Goal: Task Accomplishment & Management: Complete application form

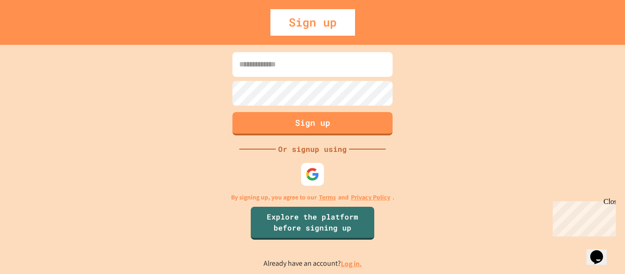
click at [194, 121] on div "Sign up Or signup using By signing up, you agree to our Terms and Privacy Polic…" at bounding box center [312, 159] width 625 height 229
click at [318, 172] on img at bounding box center [312, 174] width 15 height 15
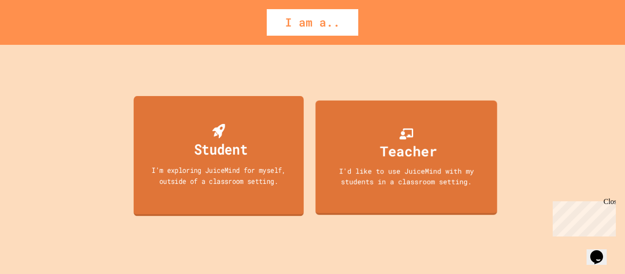
click at [236, 153] on div "Student" at bounding box center [221, 149] width 54 height 22
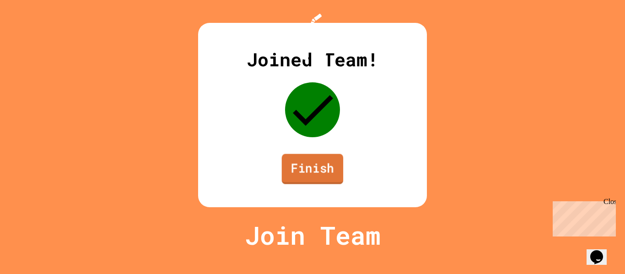
click at [330, 184] on link "Finish" at bounding box center [313, 169] width 62 height 30
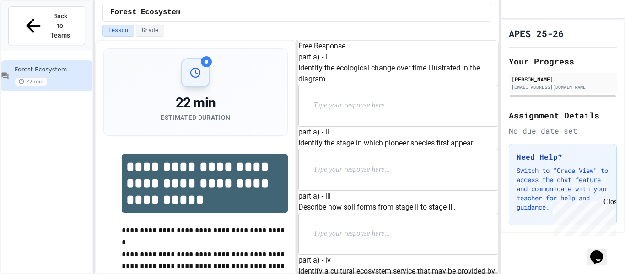
click at [367, 126] on div at bounding box center [398, 105] width 199 height 41
click at [364, 112] on p at bounding box center [372, 106] width 119 height 12
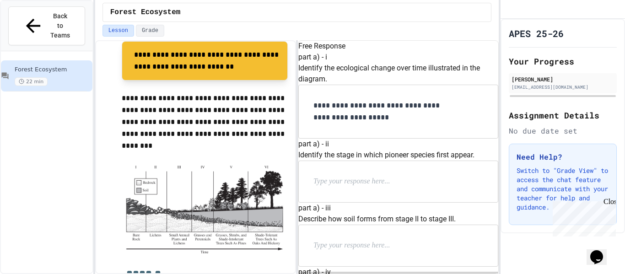
scroll to position [23, 0]
click at [373, 124] on p "**********" at bounding box center [383, 112] width 140 height 24
click at [352, 161] on div at bounding box center [398, 181] width 199 height 41
click at [354, 161] on div at bounding box center [398, 181] width 199 height 41
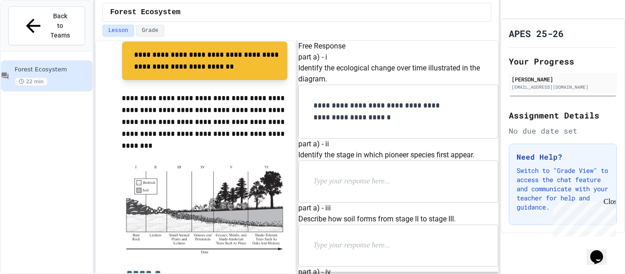
click at [356, 176] on p at bounding box center [372, 182] width 119 height 12
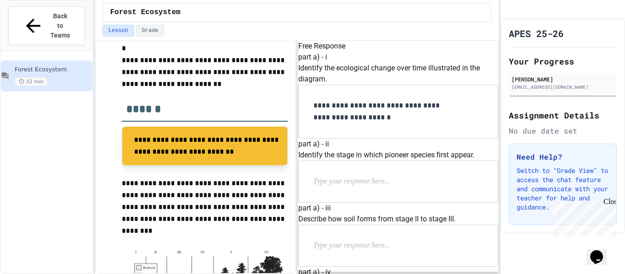
scroll to position [108, 0]
drag, startPoint x: 359, startPoint y: 113, endPoint x: 311, endPoint y: 100, distance: 49.8
click at [311, 139] on div "part a) - ii Identify the stage in which pioneer species first appear." at bounding box center [398, 171] width 200 height 64
copy p "Identify the stage in which pioneer species first appear."
click at [355, 176] on p at bounding box center [372, 182] width 119 height 12
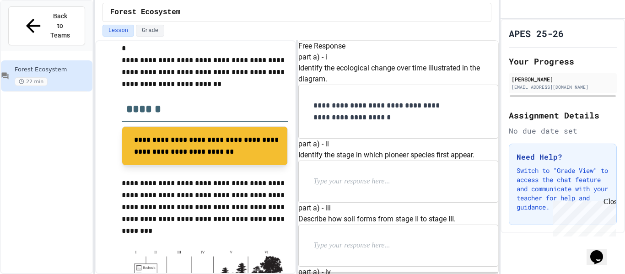
scroll to position [111, 0]
drag, startPoint x: 311, startPoint y: 95, endPoint x: 365, endPoint y: 108, distance: 55.4
click at [365, 139] on div "part a) - ii Identify the stage in which pioneer species first appear." at bounding box center [398, 171] width 200 height 64
click at [235, 187] on p "**********" at bounding box center [205, 207] width 166 height 59
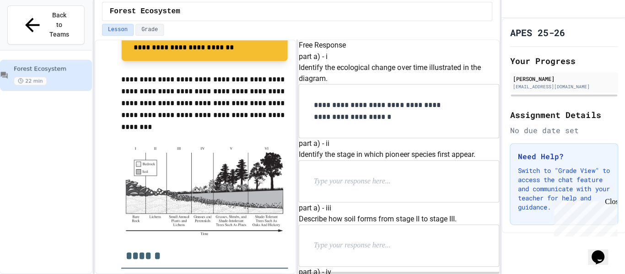
scroll to position [0, 0]
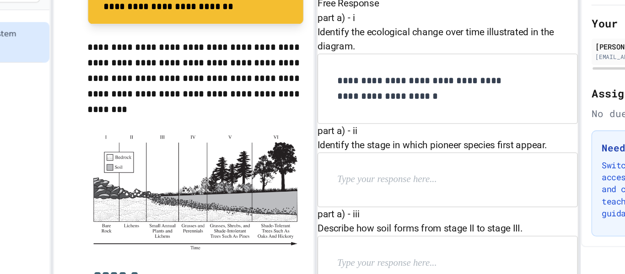
click at [186, 181] on img at bounding box center [205, 192] width 166 height 92
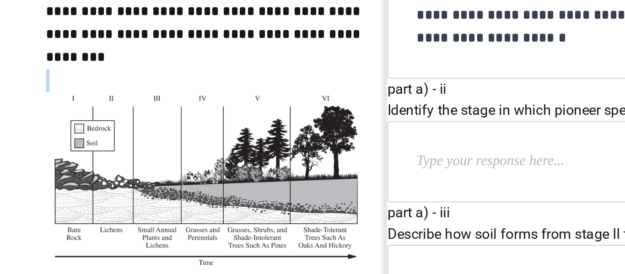
click at [340, 176] on p at bounding box center [372, 182] width 119 height 12
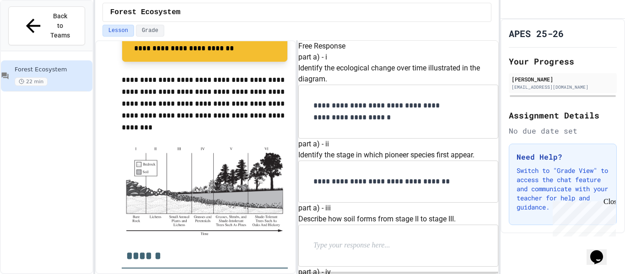
scroll to position [179, 0]
click at [381, 240] on p at bounding box center [372, 246] width 119 height 12
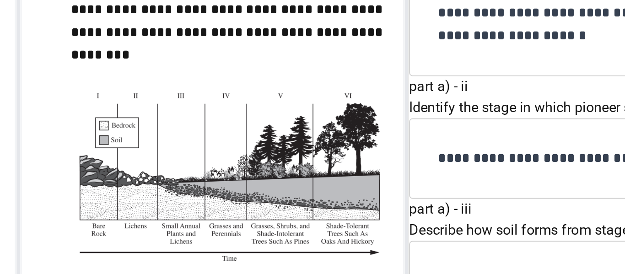
click at [344, 240] on p at bounding box center [372, 246] width 119 height 12
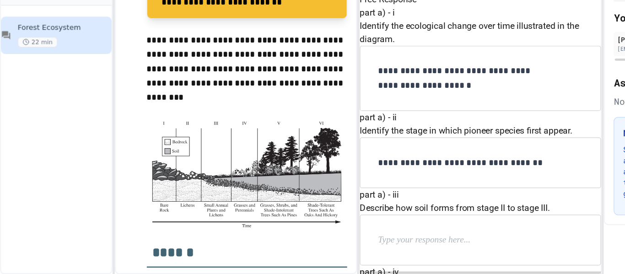
scroll to position [0, 0]
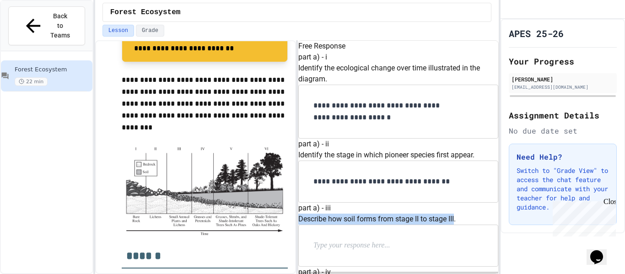
drag, startPoint x: 324, startPoint y: 137, endPoint x: 310, endPoint y: 130, distance: 14.9
click at [310, 203] on div "part a) - iii Describe how soil forms from stage II to stage III." at bounding box center [398, 235] width 200 height 64
copy p "Describe how soil forms from stage II to stage III"
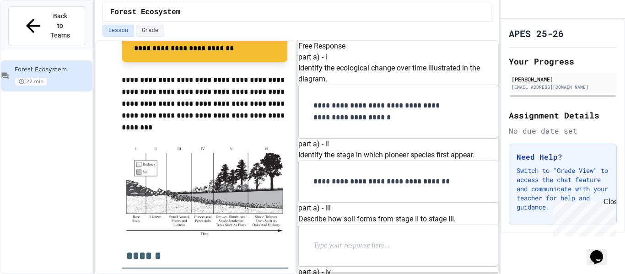
click at [388, 225] on div at bounding box center [398, 245] width 199 height 41
click at [391, 225] on div at bounding box center [398, 245] width 199 height 41
click at [372, 240] on p at bounding box center [372, 246] width 119 height 12
click at [352, 240] on p "**********" at bounding box center [383, 246] width 140 height 12
click at [354, 240] on p "**********" at bounding box center [383, 246] width 140 height 12
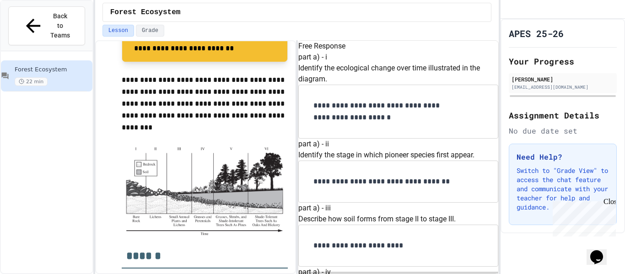
click at [435, 240] on p "**********" at bounding box center [383, 246] width 140 height 12
drag, startPoint x: 425, startPoint y: 93, endPoint x: 308, endPoint y: 84, distance: 117.5
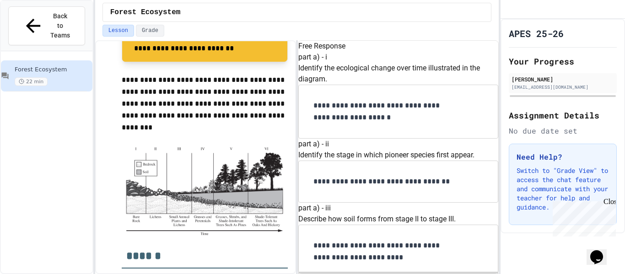
copy p "Identify a cultural ecosystem service that may be provided by a mature forest."
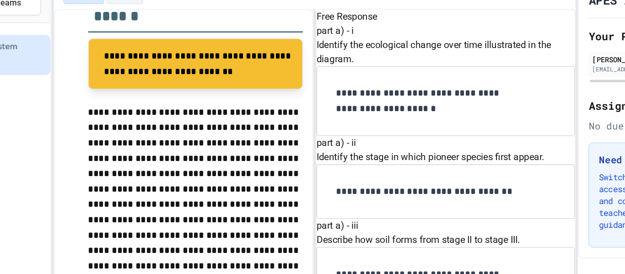
scroll to position [511, 0]
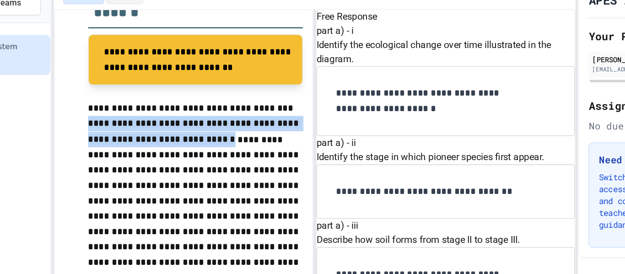
drag, startPoint x: 261, startPoint y: 114, endPoint x: 190, endPoint y: 143, distance: 77.0
click at [190, 143] on p "**********" at bounding box center [205, 200] width 166 height 179
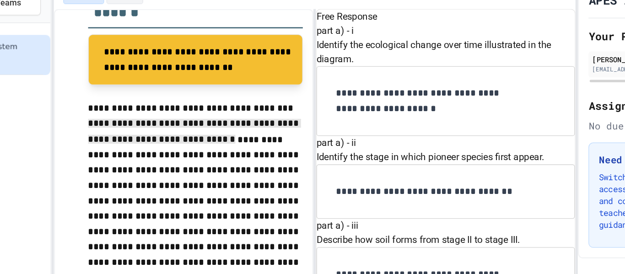
paste div
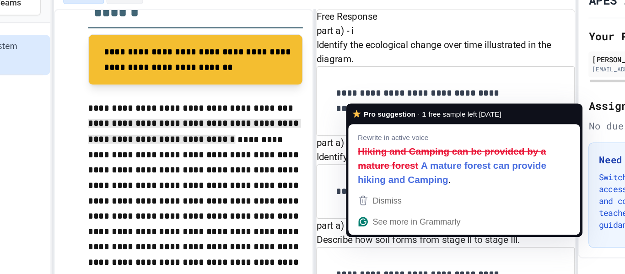
click at [397, 122] on span "free sample left [DATE]" at bounding box center [413, 121] width 56 height 9
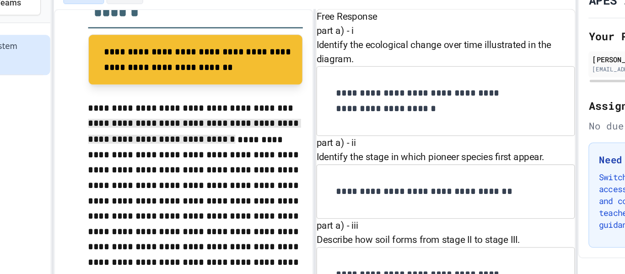
scroll to position [508, 0]
click at [281, 162] on p "**********" at bounding box center [205, 200] width 166 height 179
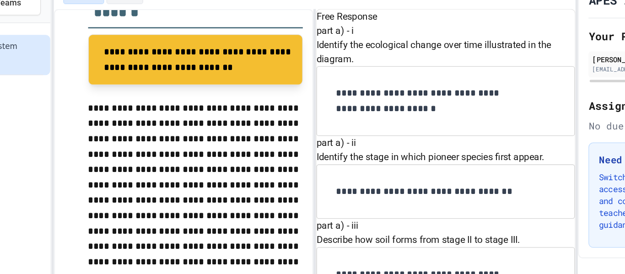
scroll to position [511, 0]
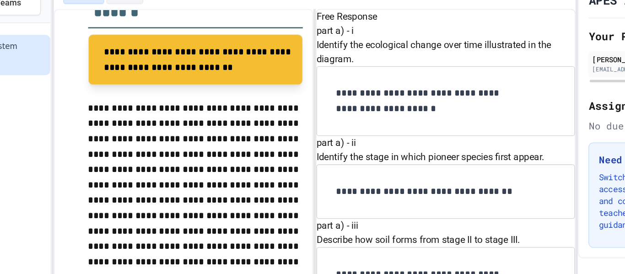
scroll to position [669, 0]
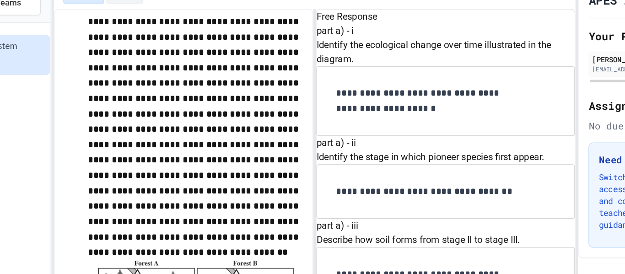
scroll to position [67, 0]
click at [453, 177] on p "**********" at bounding box center [383, 182] width 140 height 12
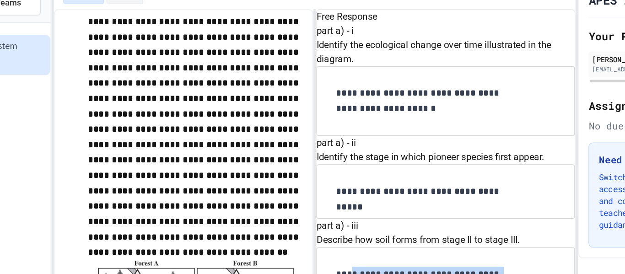
drag, startPoint x: 439, startPoint y: 189, endPoint x: 340, endPoint y: 176, distance: 100.6
click at [340, 240] on p "**********" at bounding box center [383, 252] width 140 height 24
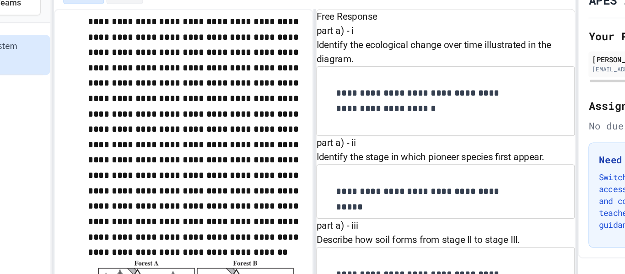
scroll to position [1068, 0]
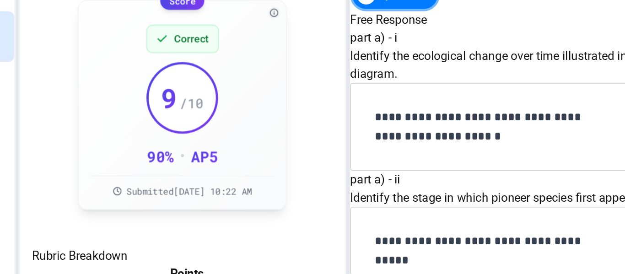
scroll to position [102, 0]
